Goal: Navigation & Orientation: Find specific page/section

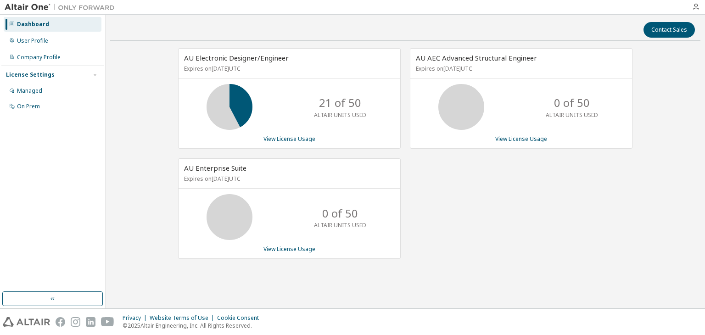
click at [573, 195] on div "AU AEC Advanced Structural Engineer Expires on October 10, 2025 UTC 0 of 50 ALT…" at bounding box center [516, 158] width 232 height 220
